Goal: Transaction & Acquisition: Purchase product/service

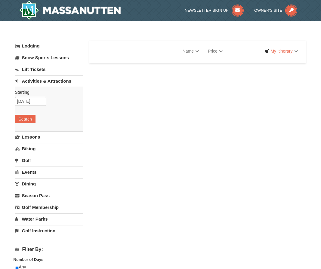
select select "9"
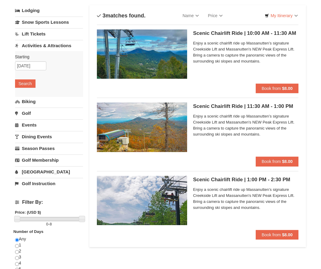
scroll to position [41, 0]
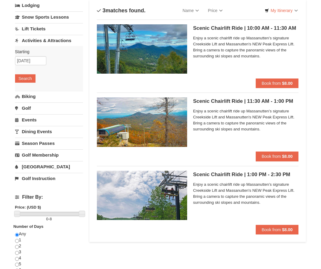
drag, startPoint x: 325, startPoint y: 62, endPoint x: 321, endPoint y: 79, distance: 17.5
click at [321, 79] on html "Browser Not Supported We notice you are using a browser which will not provide …" at bounding box center [160, 271] width 321 height 624
click at [226, 114] on span "Enjoy a scenic chairlift ride up Massanutten’s signature Creekside Lift and Mas…" at bounding box center [246, 120] width 106 height 24
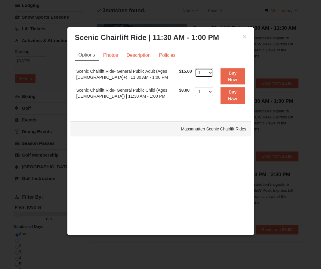
click at [205, 74] on select "1 2 3 4 5 6 7 8 9 10 11 12 13 14 15 16 17 18 19 20 21 22" at bounding box center [204, 72] width 18 height 9
select select "2"
click at [195, 68] on select "1 2 3 4 5 6 7 8 9 10 11 12 13 14 15 16 17 18 19 20 21 22" at bounding box center [204, 72] width 18 height 9
click at [228, 77] on strong "Buy Now" at bounding box center [232, 76] width 9 height 11
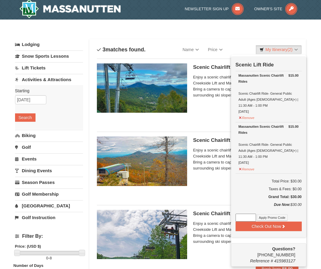
scroll to position [2, 0]
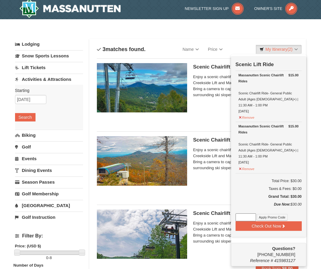
click at [238, 44] on div "Sort By Name Name (A to Z) Name (Z to A) Price Price (Low to High) Price (High …" at bounding box center [198, 49] width 202 height 12
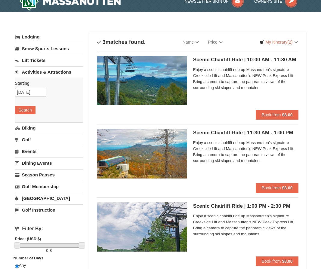
scroll to position [0, 0]
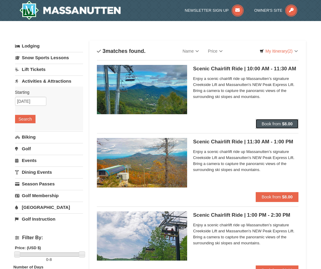
click at [281, 123] on span "Book from" at bounding box center [271, 124] width 19 height 5
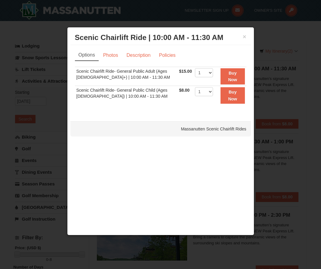
click at [210, 71] on td "1 2 3 4 5 6 7 8 9 10 11 12 13 14 15 16 17 18 19 20 21 22 23 24 25" at bounding box center [204, 76] width 21 height 19
click at [207, 73] on select "1 2 3 4 5 6 7 8 9 10 11 12 13 14 15 16 17 18 19 20 21 22" at bounding box center [204, 72] width 18 height 9
click at [195, 68] on select "1 2 3 4 5 6 7 8 9 10 11 12 13 14 15 16 17 18 19 20 21 22" at bounding box center [204, 72] width 18 height 9
click at [205, 74] on select "1 2 3 4 5 6 7 8 9 10 11 12 13 14 15 16 17 18 19 20 21 22" at bounding box center [204, 72] width 18 height 9
click at [111, 56] on link "Photos" at bounding box center [110, 55] width 23 height 11
